Goal: Transaction & Acquisition: Purchase product/service

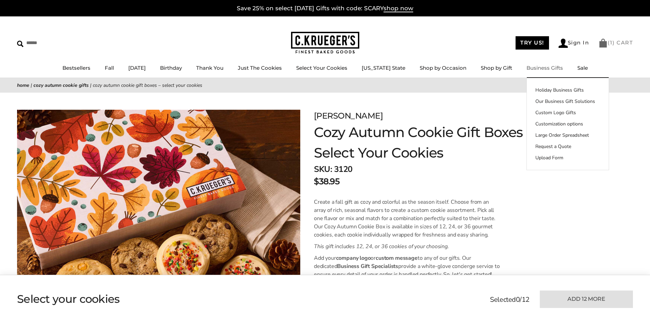
click at [620, 45] on link "( 1 ) CART" at bounding box center [616, 42] width 34 height 6
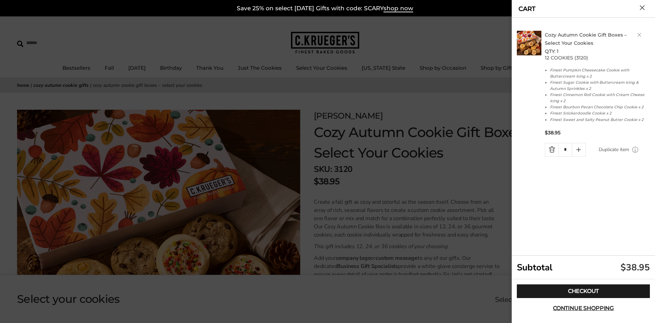
click at [642, 5] on button "Close cart" at bounding box center [642, 7] width 5 height 5
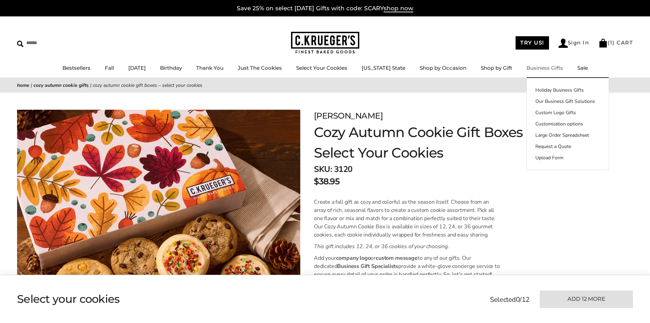
click at [545, 69] on link "Business Gifts" at bounding box center [545, 68] width 37 height 6
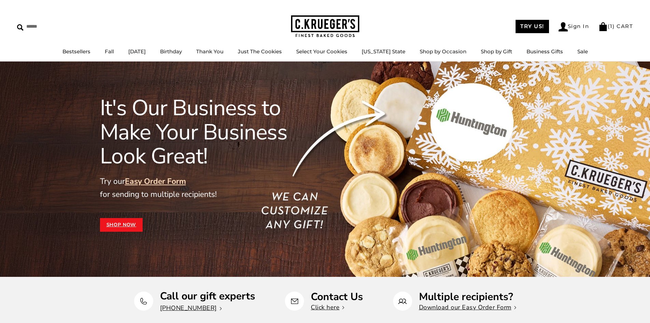
click at [165, 181] on link "Easy Order Form" at bounding box center [155, 181] width 61 height 11
